Goal: Find specific page/section

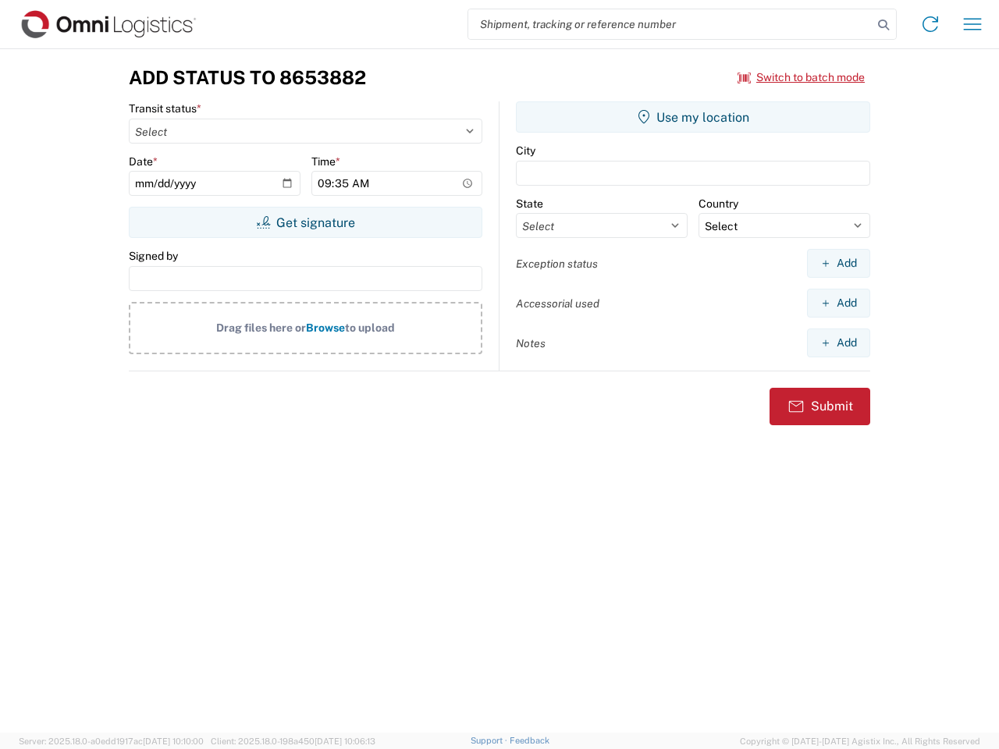
click at [670, 24] on input "search" at bounding box center [670, 24] width 404 height 30
click at [883, 25] on icon at bounding box center [883, 25] width 22 height 22
click at [930, 24] on icon at bounding box center [930, 24] width 25 height 25
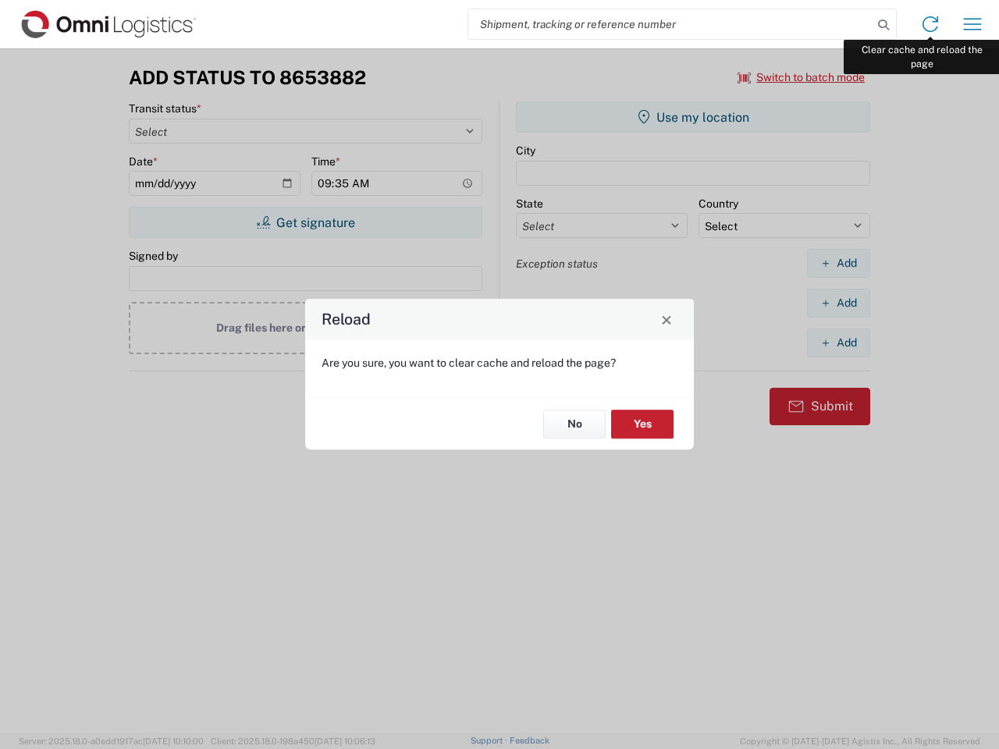
click at [972, 24] on div "Reload Are you sure, you want to clear cache and reload the page? No Yes" at bounding box center [499, 374] width 999 height 749
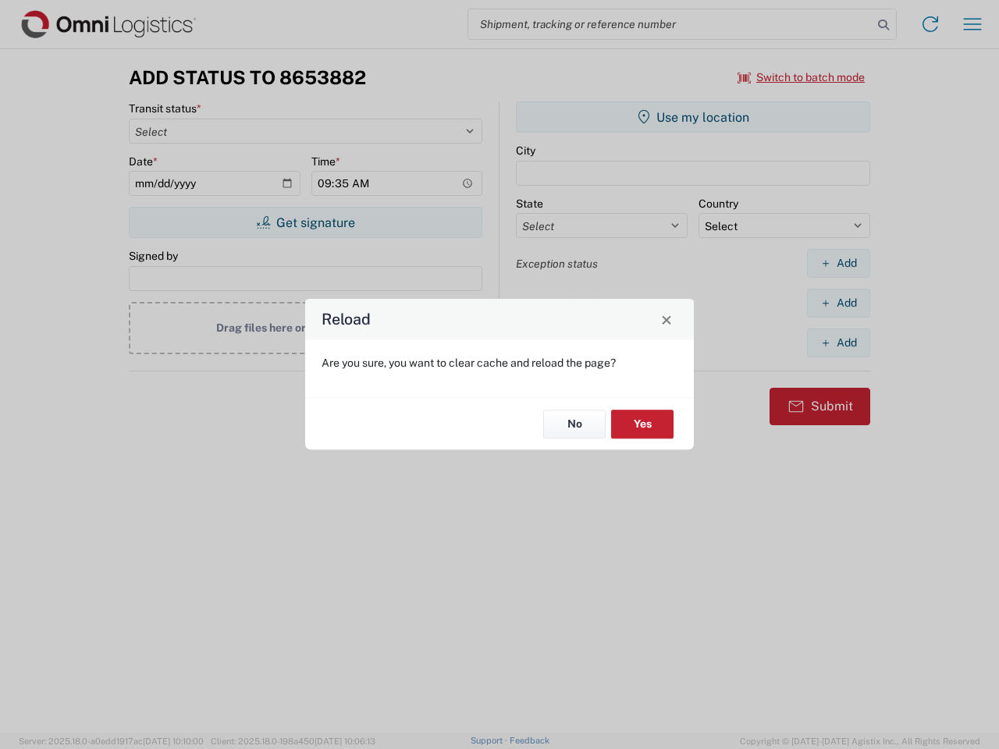
click at [801, 77] on div "Reload Are you sure, you want to clear cache and reload the page? No Yes" at bounding box center [499, 374] width 999 height 749
click at [305, 222] on div "Reload Are you sure, you want to clear cache and reload the page? No Yes" at bounding box center [499, 374] width 999 height 749
click at [693, 117] on div "Reload Are you sure, you want to clear cache and reload the page? No Yes" at bounding box center [499, 374] width 999 height 749
click at [838, 263] on div "Reload Are you sure, you want to clear cache and reload the page? No Yes" at bounding box center [499, 374] width 999 height 749
click at [838, 303] on div "Reload Are you sure, you want to clear cache and reload the page? No Yes" at bounding box center [499, 374] width 999 height 749
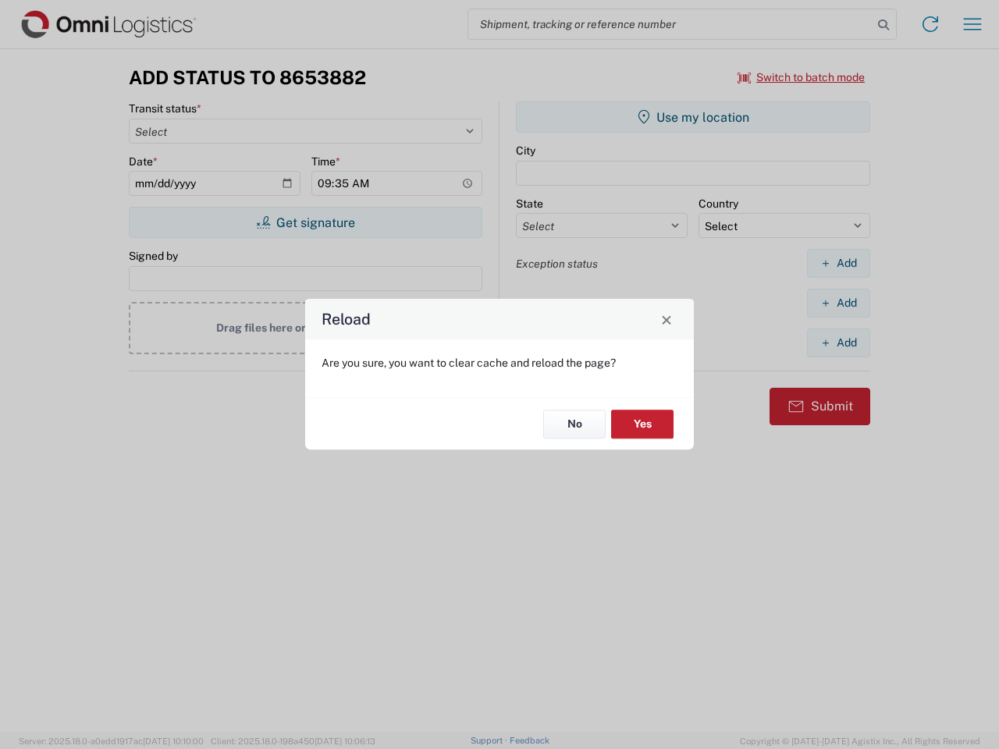
click at [838, 343] on div "Reload Are you sure, you want to clear cache and reload the page? No Yes" at bounding box center [499, 374] width 999 height 749
